Goal: Find specific page/section: Find specific page/section

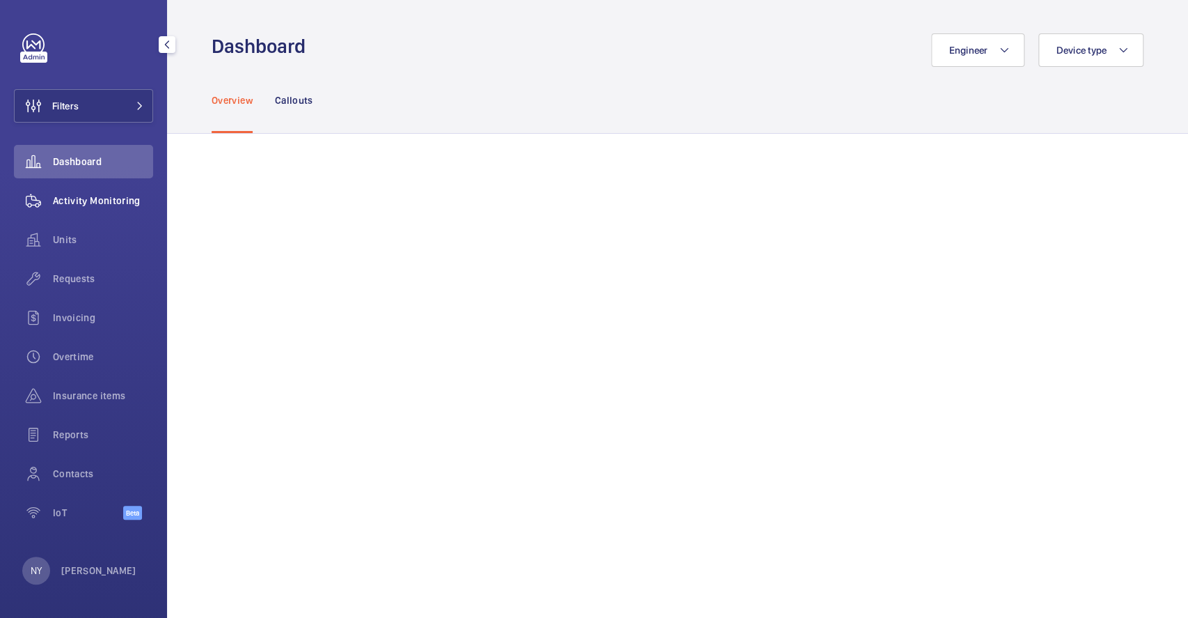
click at [104, 205] on span "Activity Monitoring" at bounding box center [103, 201] width 100 height 14
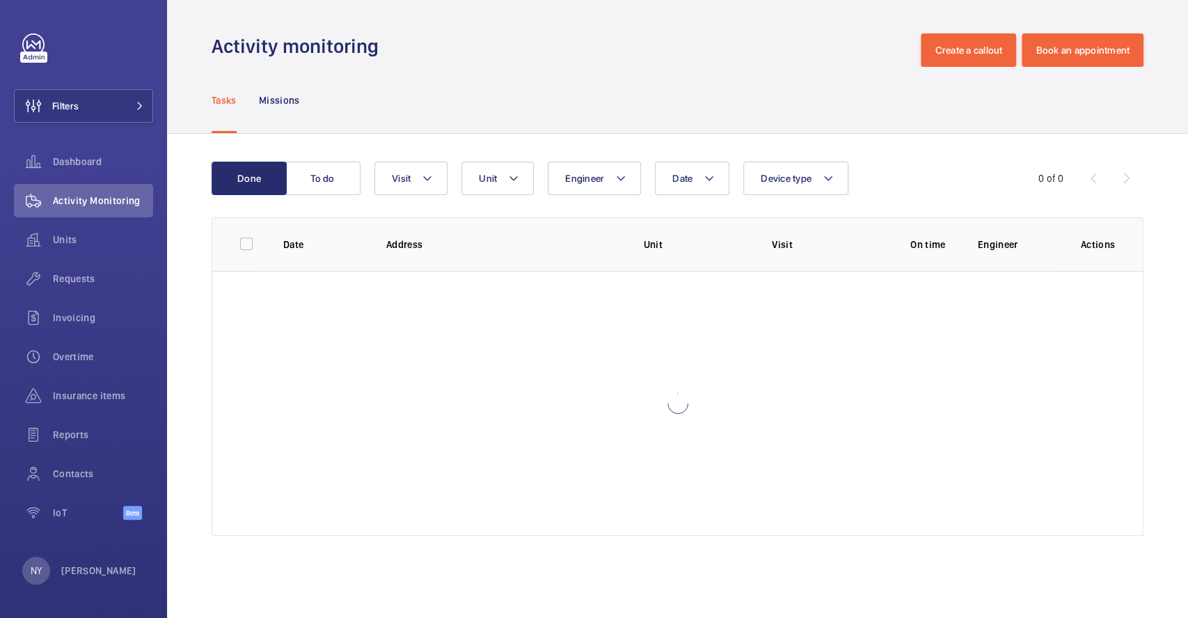
click at [292, 101] on p "Missions" at bounding box center [279, 100] width 41 height 14
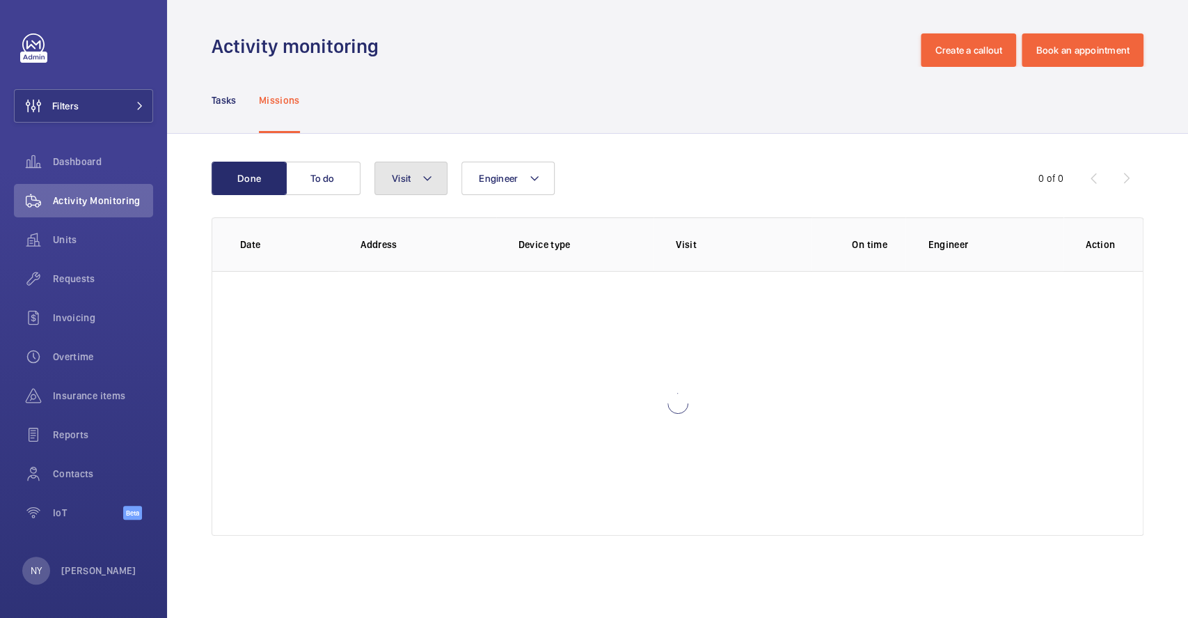
click at [400, 174] on span "Visit" at bounding box center [401, 178] width 19 height 11
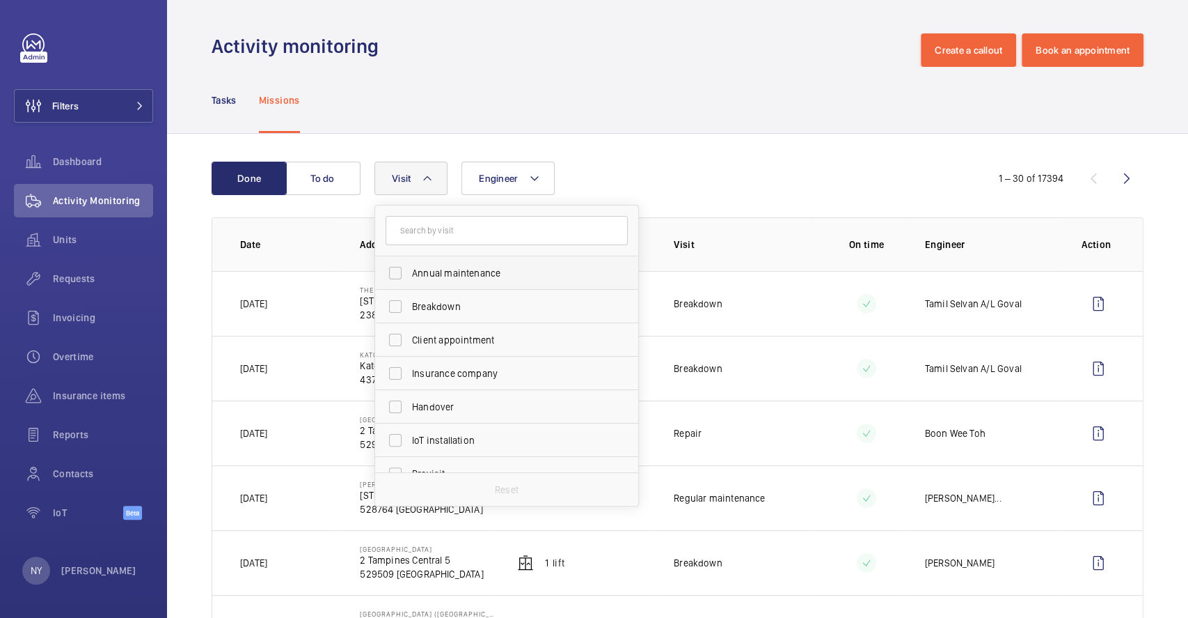
click at [420, 278] on span "Annual maintenance" at bounding box center [507, 273] width 191 height 14
click at [409, 278] on input "Annual maintenance" at bounding box center [396, 273] width 28 height 28
checkbox input "true"
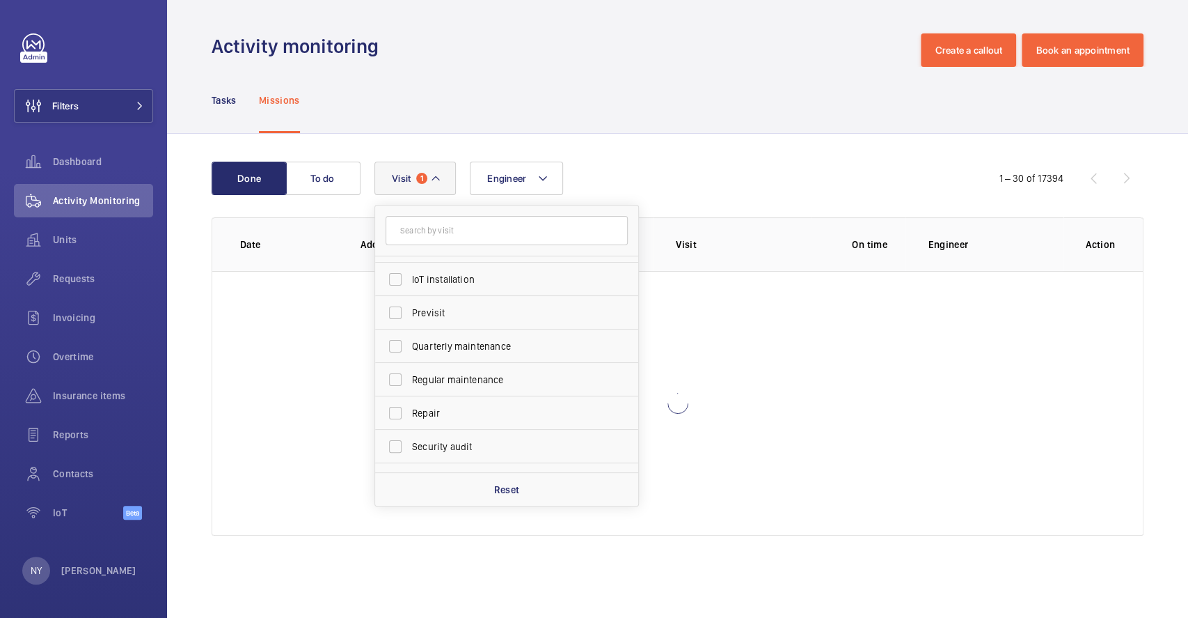
scroll to position [218, 0]
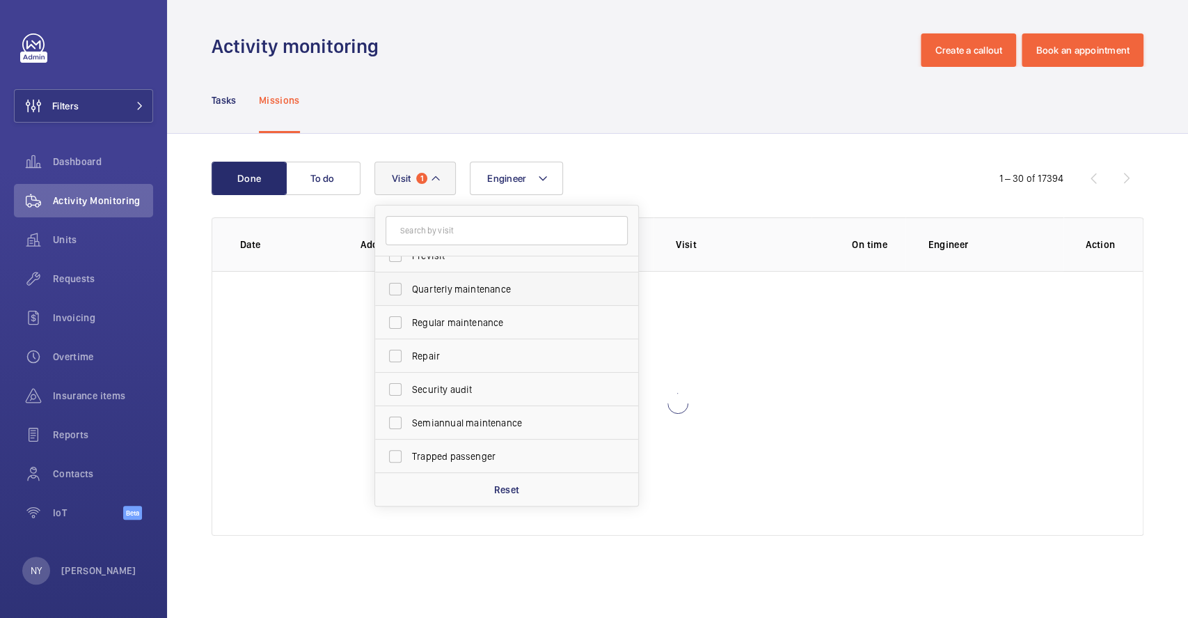
click at [422, 282] on span "Quarterly maintenance" at bounding box center [507, 289] width 191 height 14
click at [409, 281] on input "Quarterly maintenance" at bounding box center [396, 289] width 28 height 28
checkbox input "true"
click at [421, 320] on span "Regular maintenance" at bounding box center [507, 322] width 191 height 14
click at [409, 320] on input "Regular maintenance" at bounding box center [396, 322] width 28 height 28
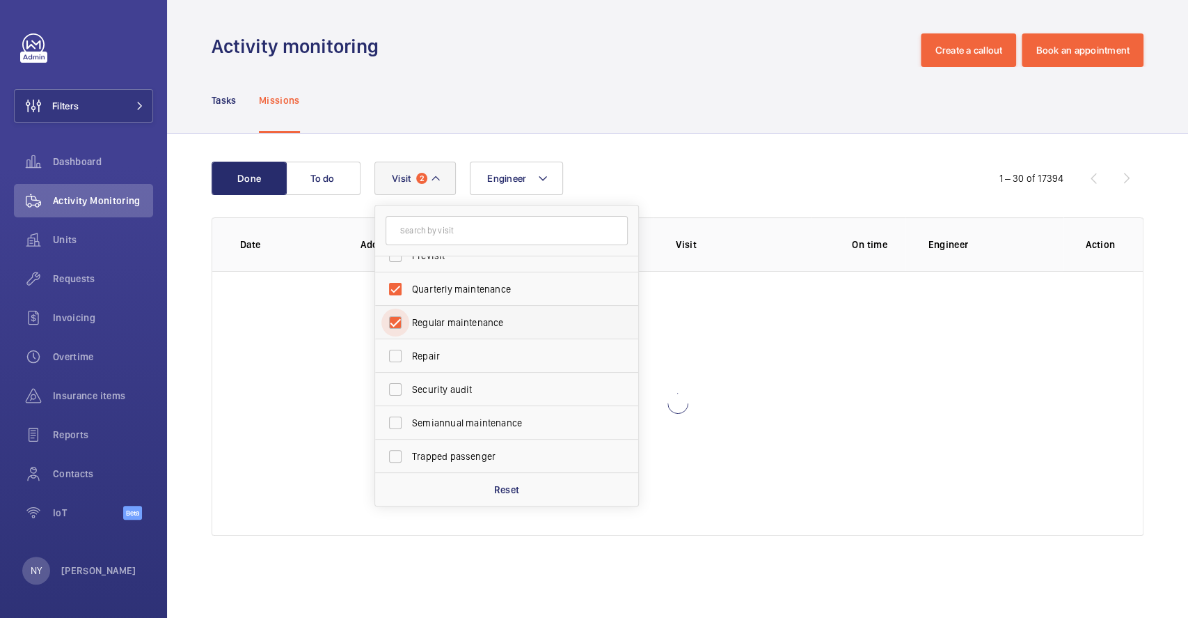
checkbox input "true"
click at [412, 427] on span "Semiannual maintenance" at bounding box center [507, 423] width 191 height 14
click at [409, 427] on input "Semiannual maintenance" at bounding box center [396, 423] width 28 height 28
checkbox input "true"
click at [587, 81] on div "Tasks Missions" at bounding box center [678, 100] width 932 height 66
